Goal: Task Accomplishment & Management: Manage account settings

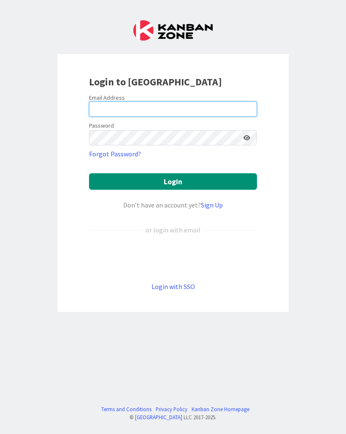
click at [190, 109] on input "email" at bounding box center [173, 108] width 168 height 15
click at [185, 112] on input "email" at bounding box center [173, 108] width 168 height 15
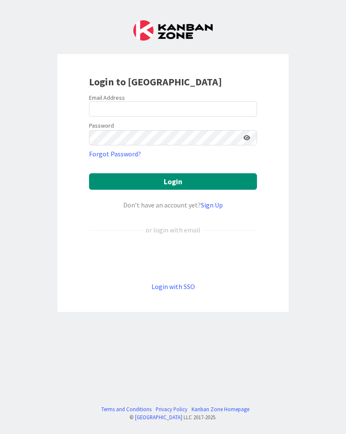
click at [188, 286] on link "Login with SSO" at bounding box center [174, 286] width 44 height 8
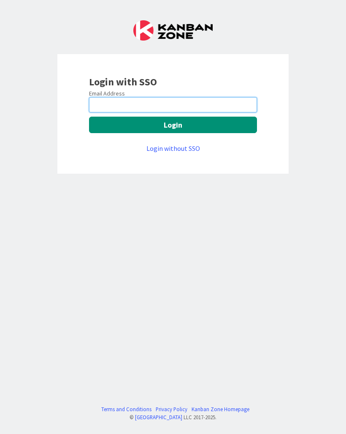
click at [134, 98] on input "email" at bounding box center [173, 104] width 168 height 15
click at [124, 106] on input "email" at bounding box center [173, 104] width 168 height 15
click at [101, 103] on input "email" at bounding box center [173, 104] width 168 height 15
type input "treuter@reutercorbett.com"
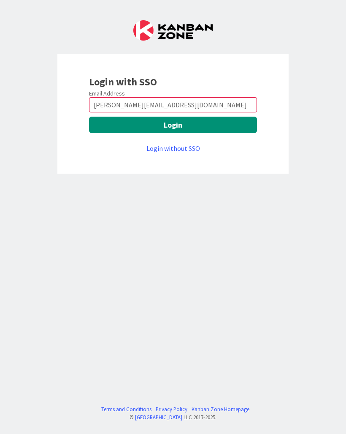
click at [111, 126] on button "Login" at bounding box center [173, 125] width 168 height 16
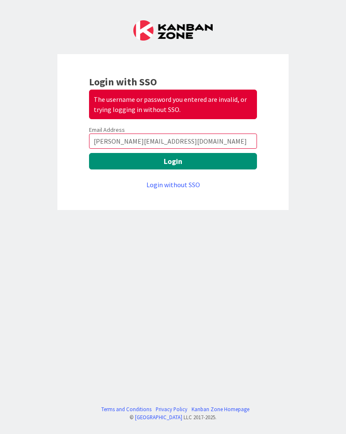
click at [30, 124] on div "Login with SSO The username or password you entered are invalid, or trying logg…" at bounding box center [173, 217] width 346 height 434
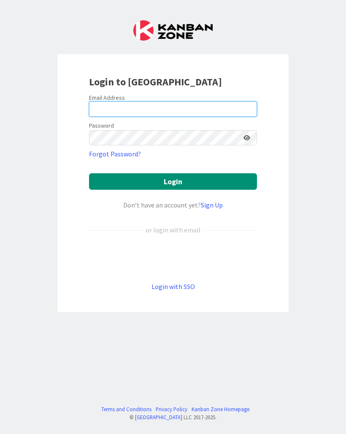
click at [103, 109] on input "email" at bounding box center [173, 108] width 168 height 15
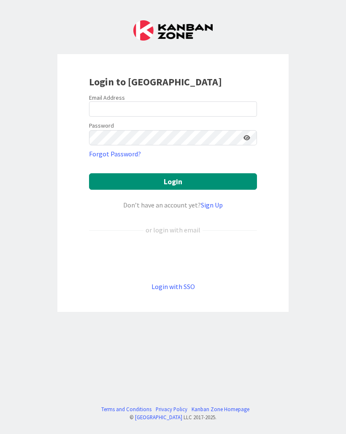
type input "treuter@reutercorbett.com"
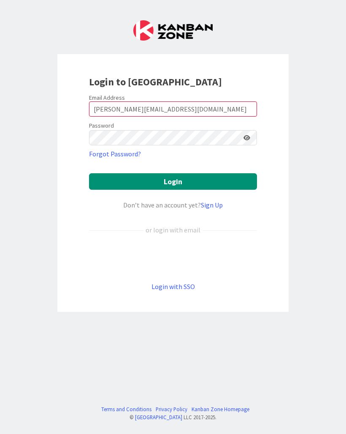
click at [215, 180] on button "Login" at bounding box center [173, 181] width 168 height 16
